Goal: Information Seeking & Learning: Learn about a topic

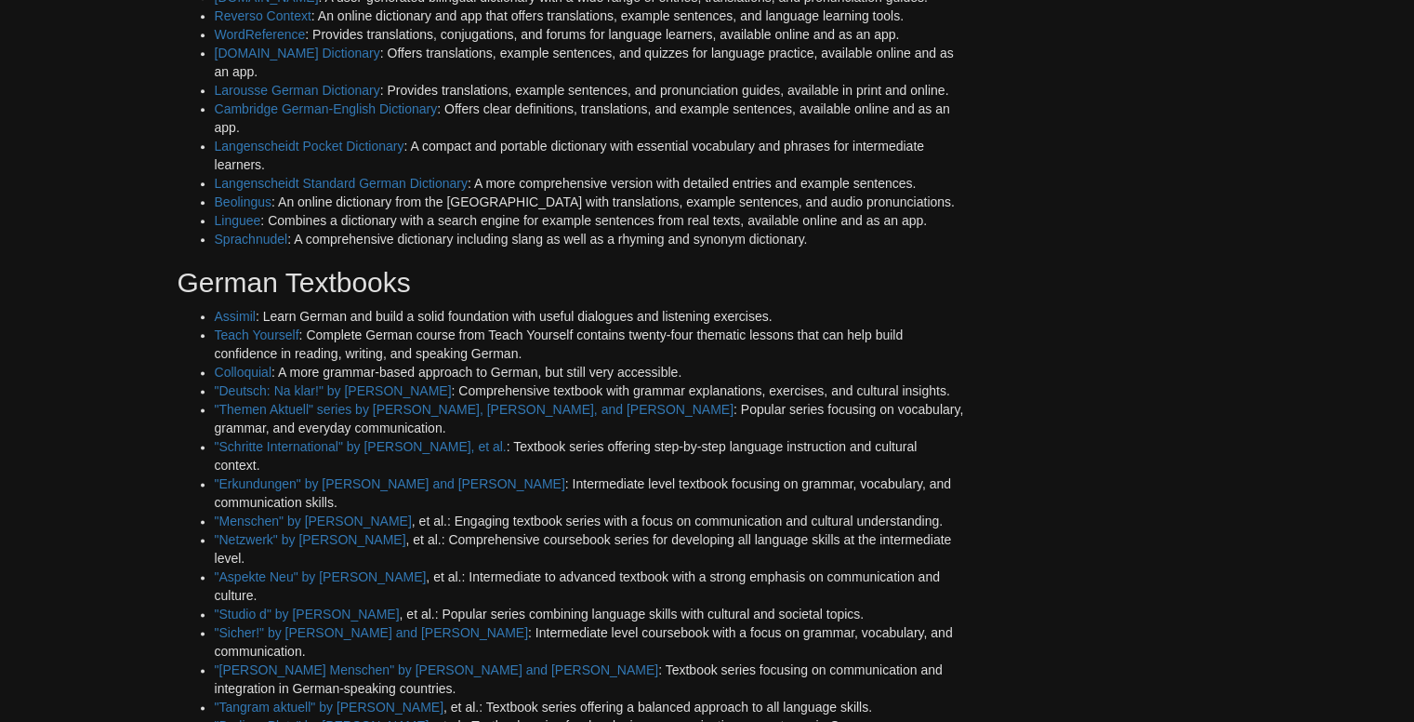
scroll to position [2297, 0]
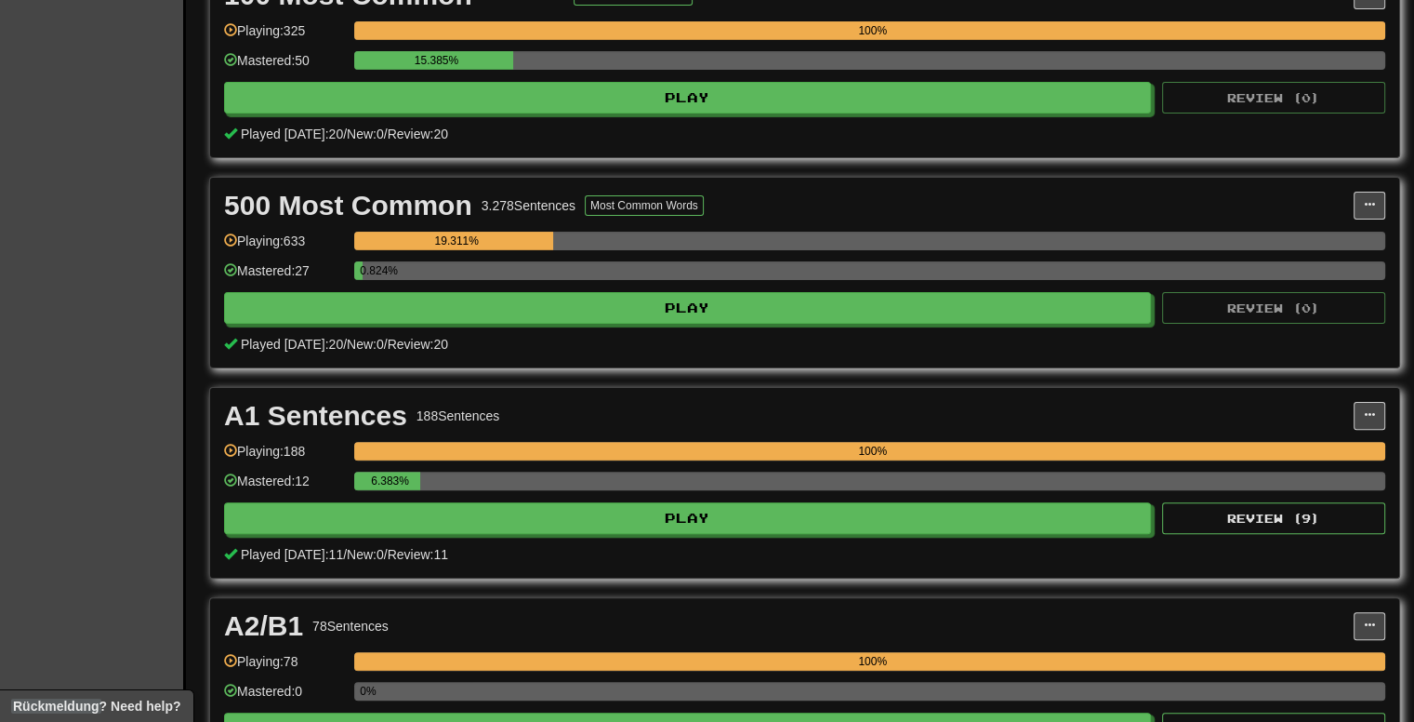
scroll to position [465, 0]
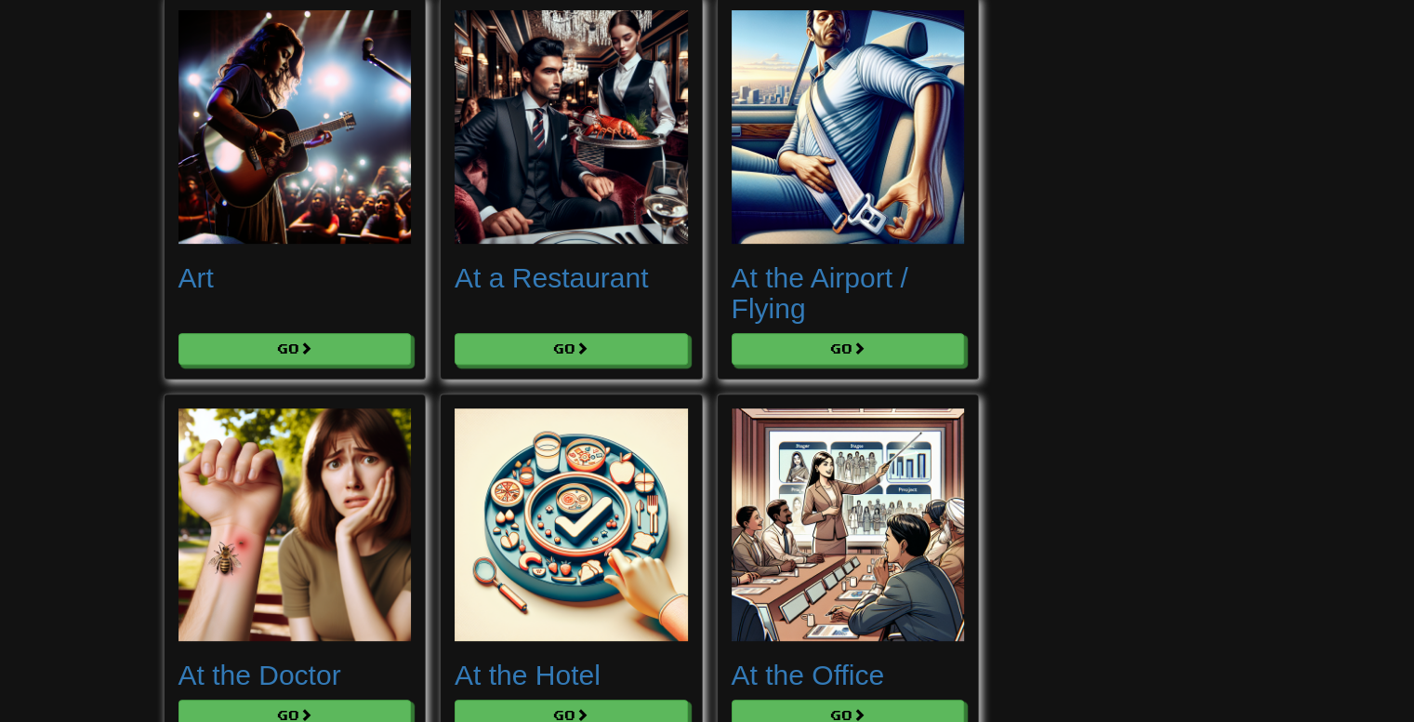
scroll to position [651, 0]
